Goal: Task Accomplishment & Management: Use online tool/utility

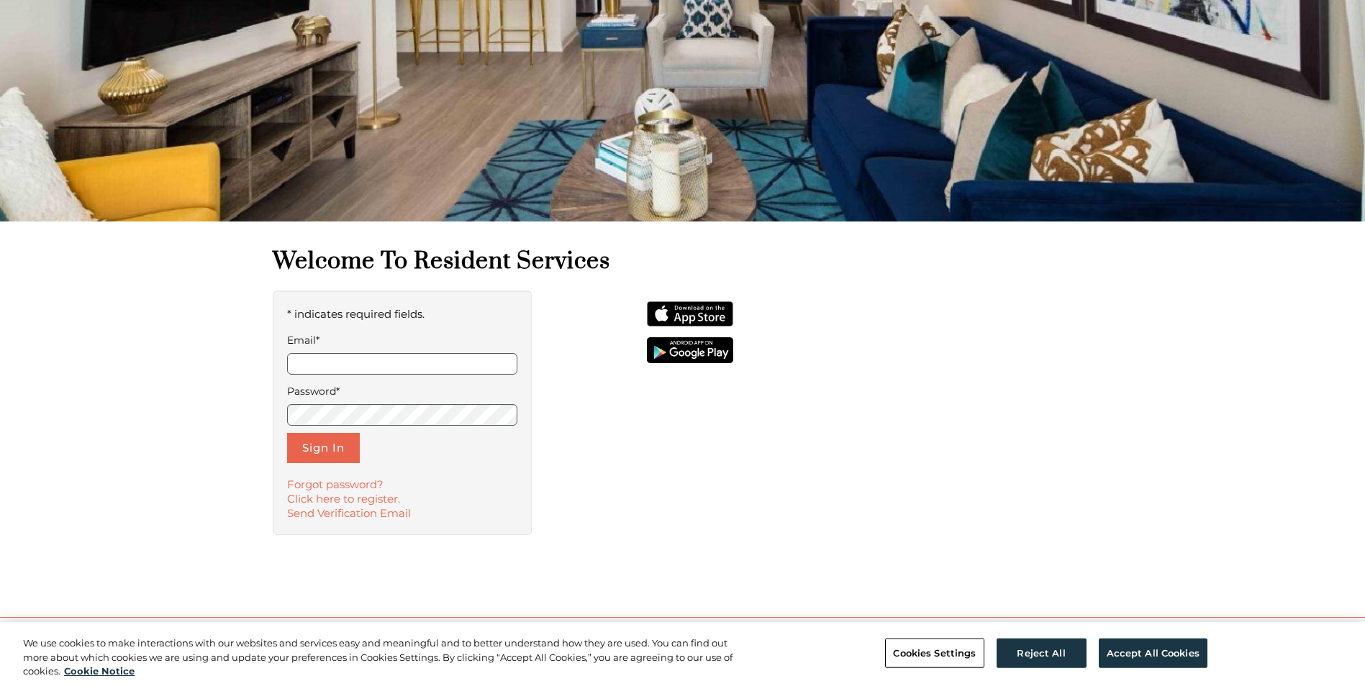
scroll to position [216, 0]
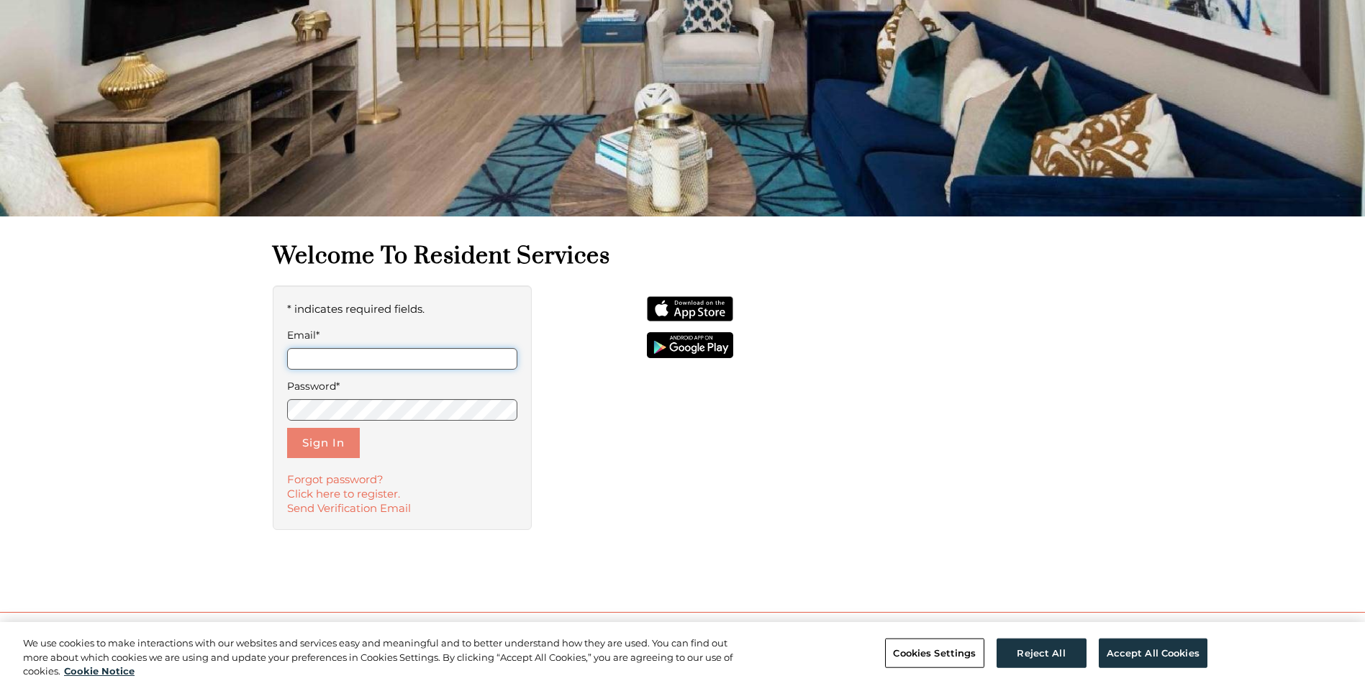
type input "**********"
click at [328, 436] on button "Sign In" at bounding box center [323, 443] width 73 height 30
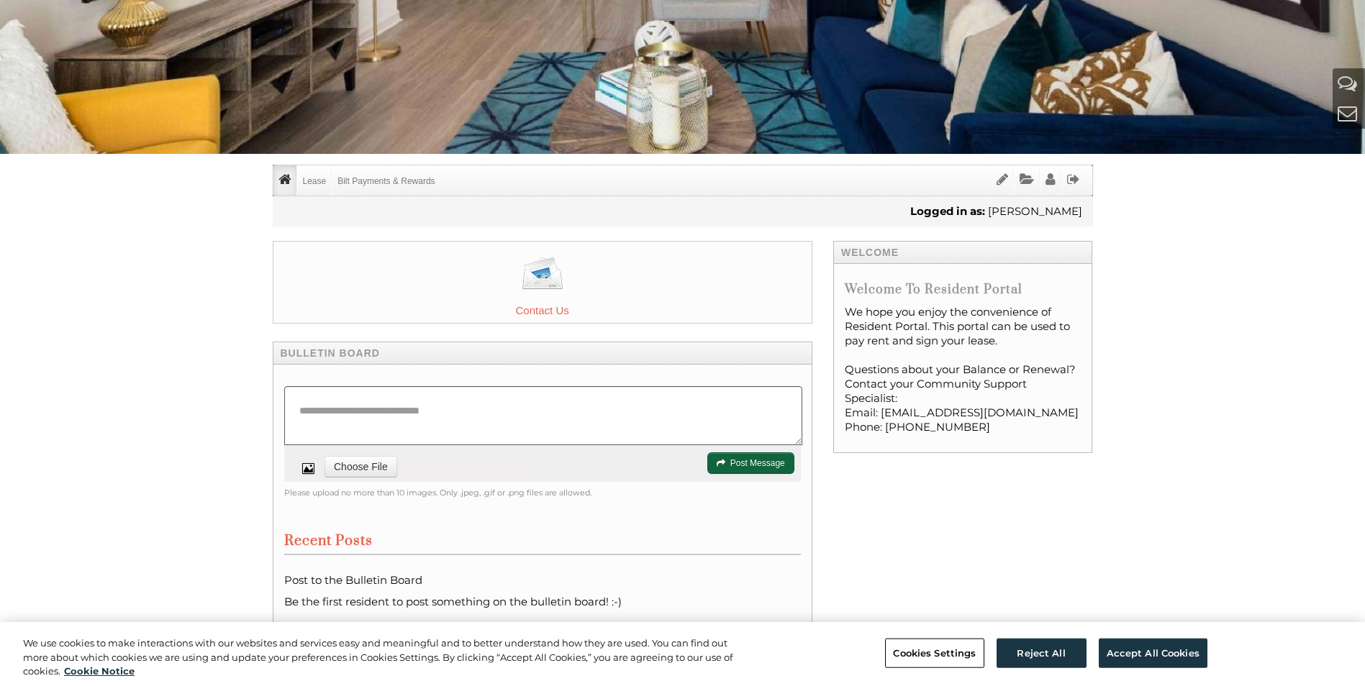
scroll to position [277, 0]
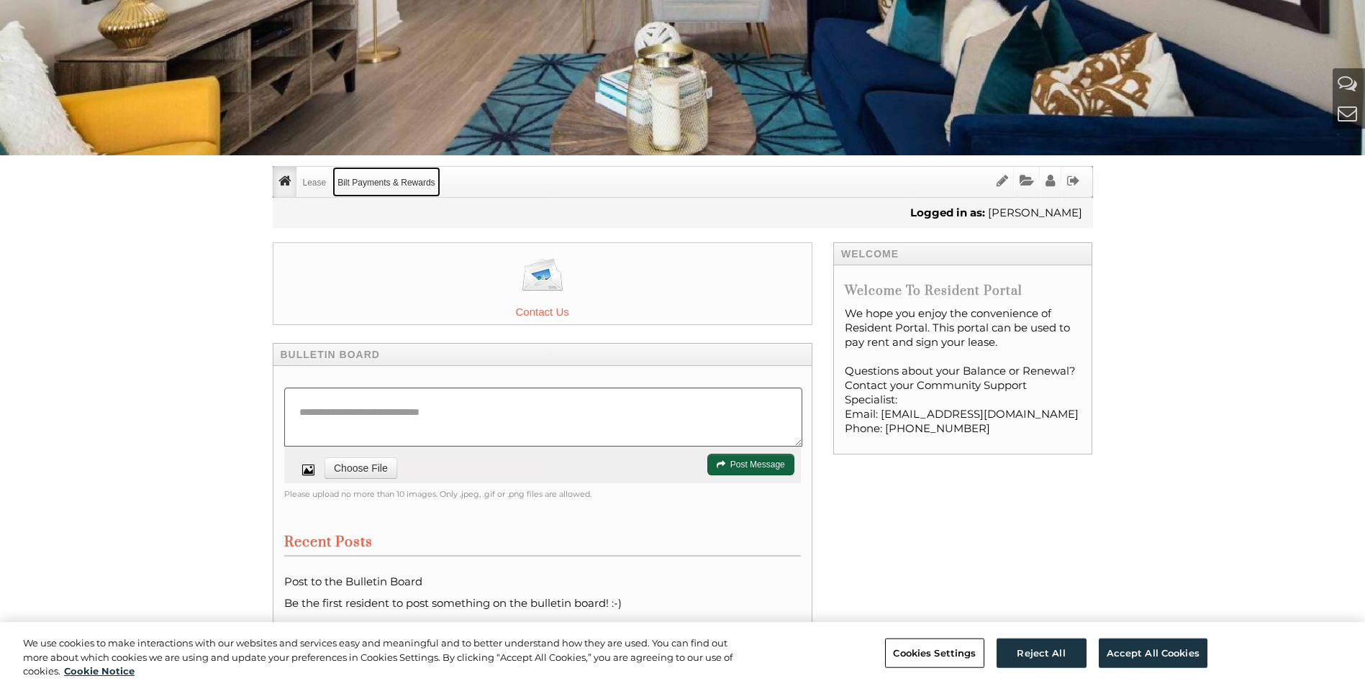
click at [383, 177] on link "Bilt Payments & Rewards" at bounding box center [385, 182] width 107 height 30
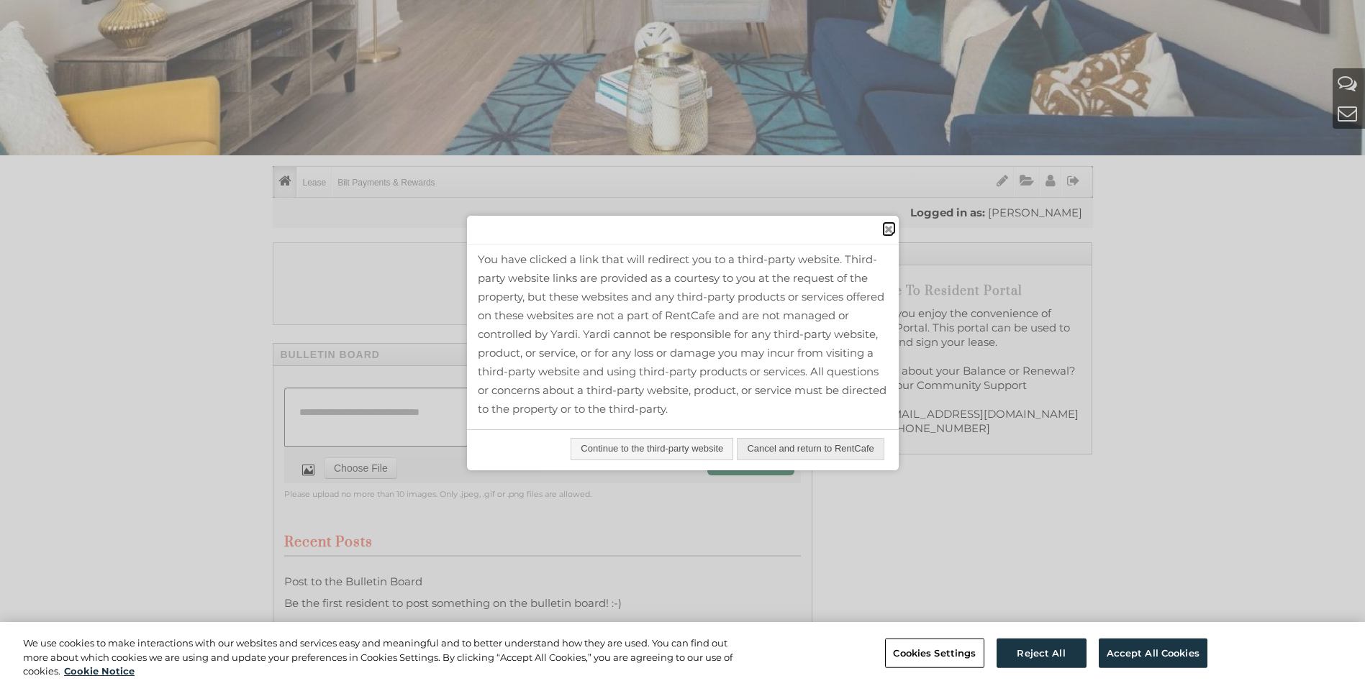
click at [892, 230] on span "close" at bounding box center [888, 229] width 12 height 15
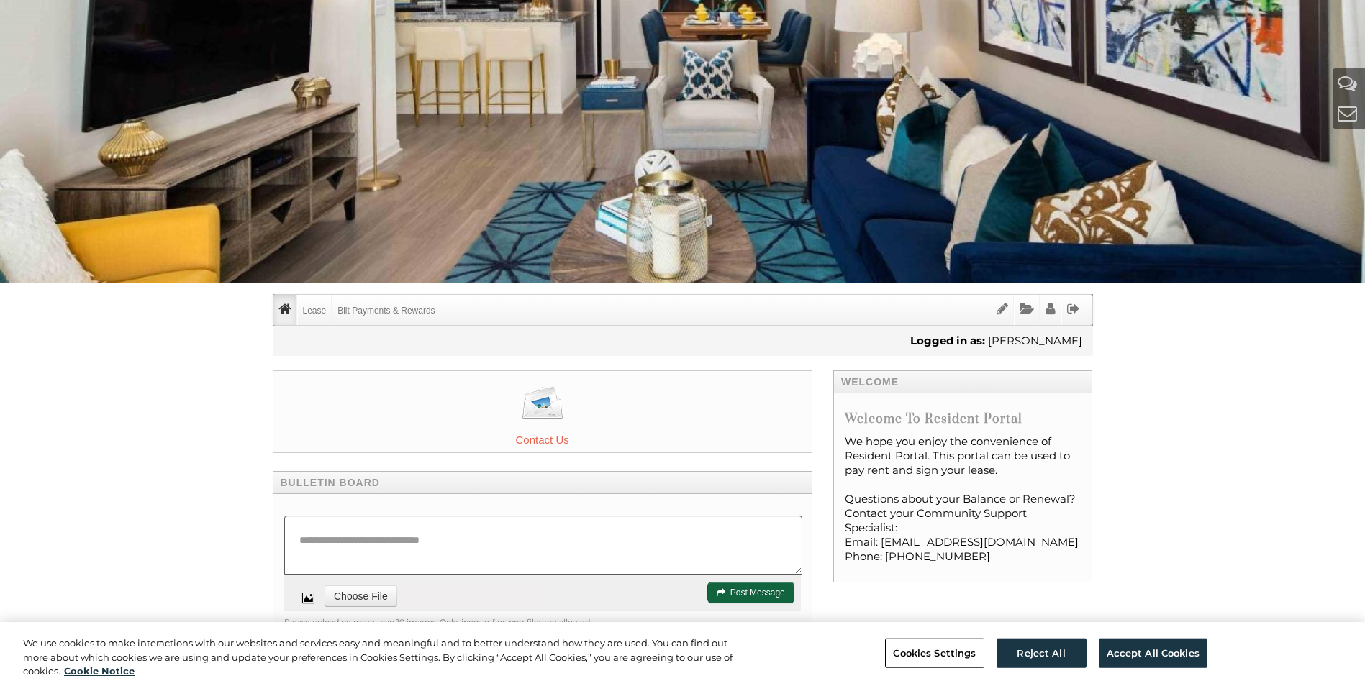
scroll to position [0, 0]
